Goal: Information Seeking & Learning: Learn about a topic

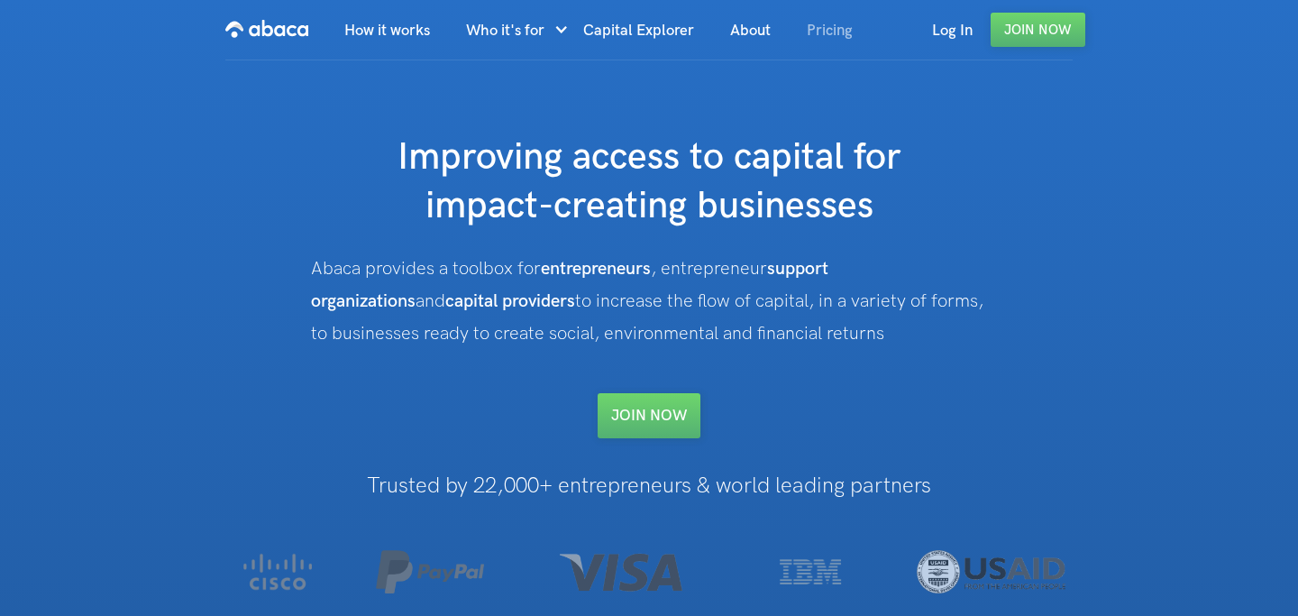
click at [828, 31] on link "Pricing" at bounding box center [830, 30] width 82 height 61
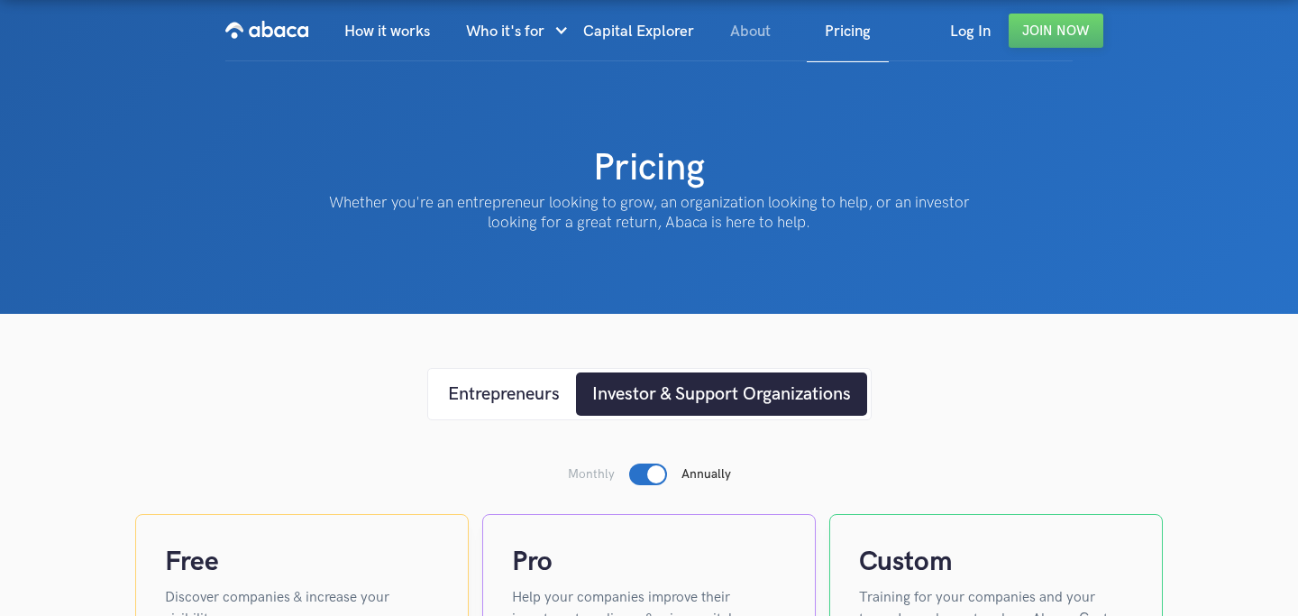
click at [737, 34] on link "About" at bounding box center [750, 31] width 77 height 61
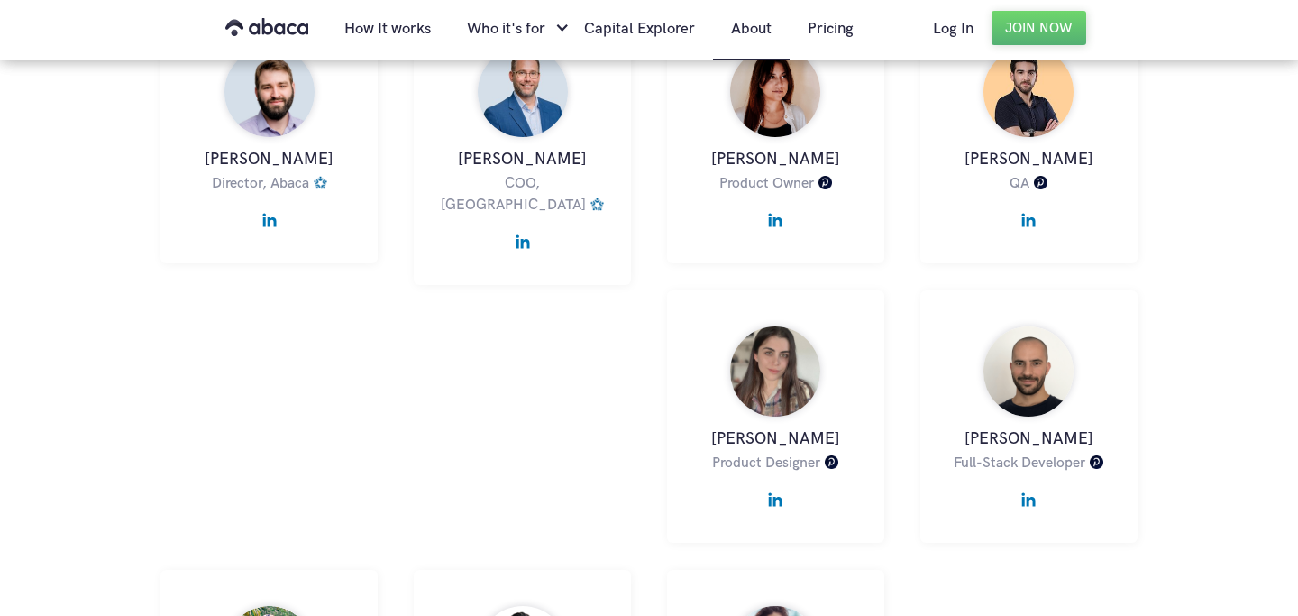
scroll to position [990, 0]
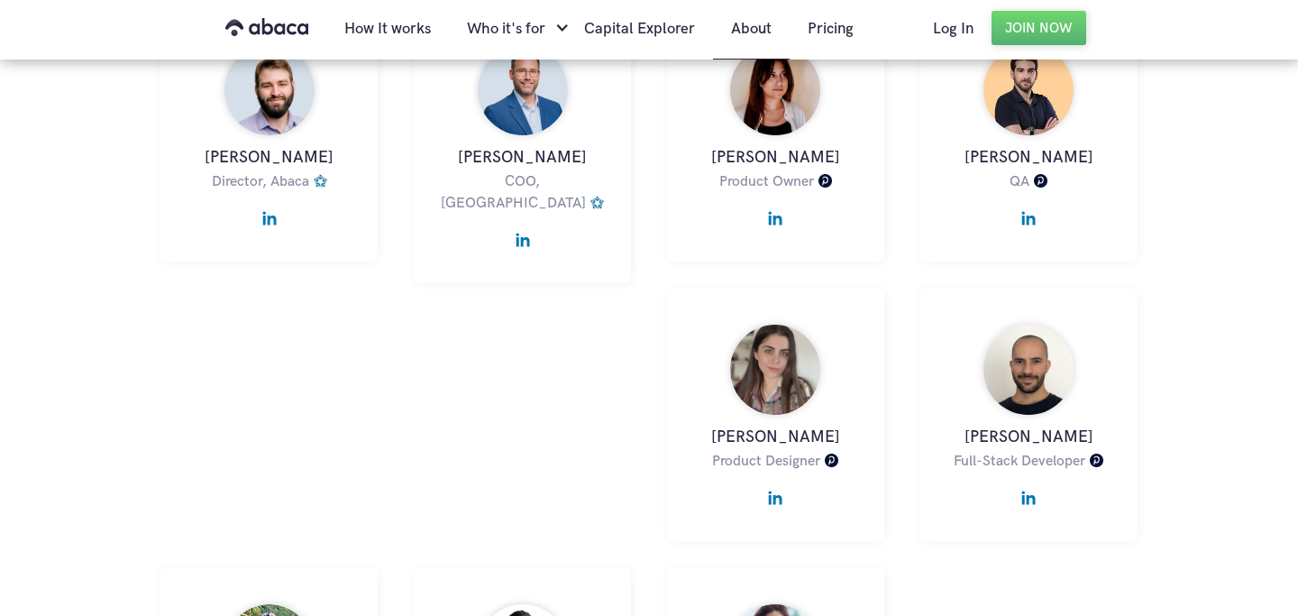
click at [266, 222] on img at bounding box center [269, 213] width 14 height 23
